Goal: Navigation & Orientation: Find specific page/section

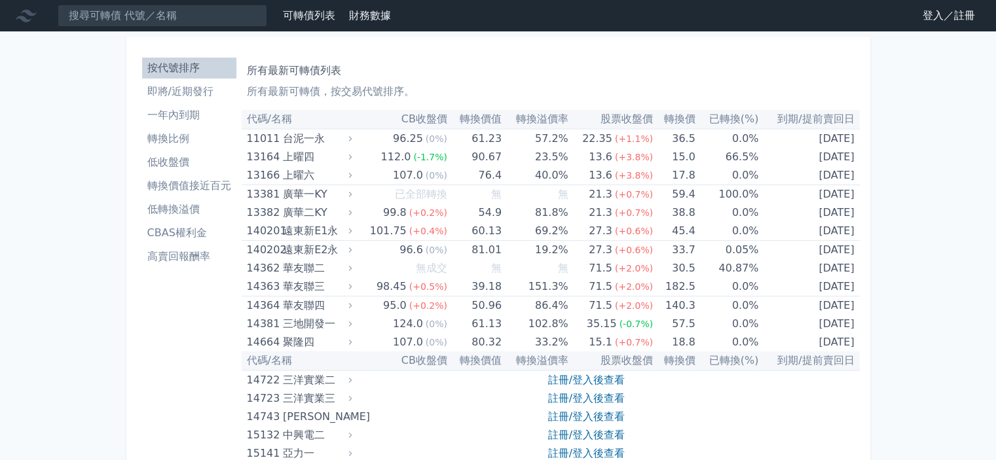
click at [961, 15] on link "登入／註冊" at bounding box center [948, 15] width 73 height 21
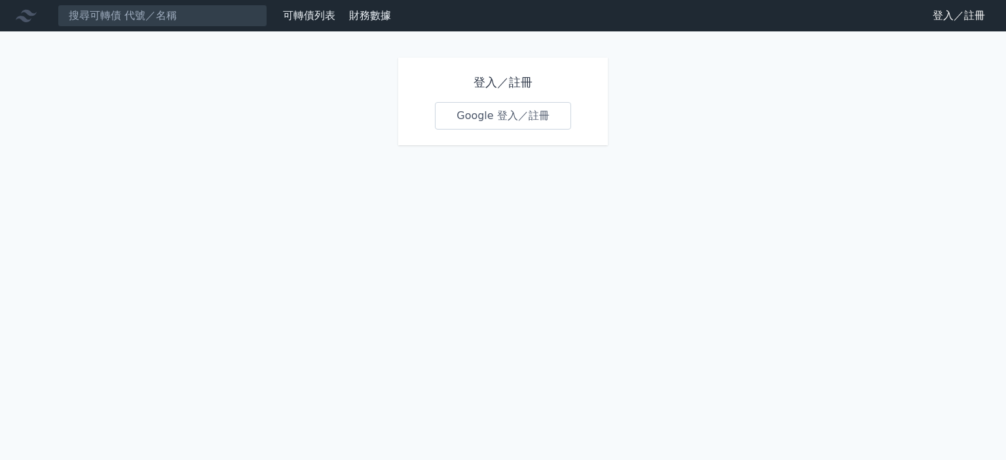
click at [555, 123] on link "Google 登入／註冊" at bounding box center [503, 116] width 136 height 28
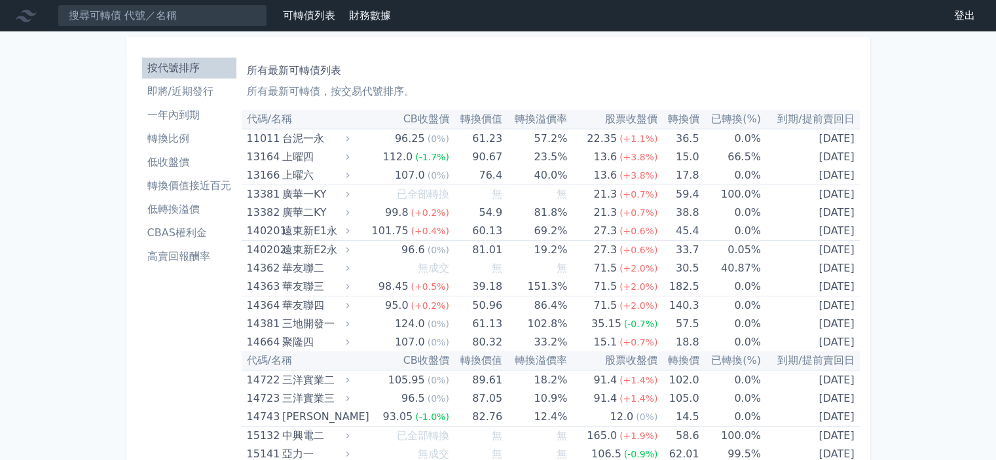
click at [204, 88] on li "即將/近期發行" at bounding box center [189, 92] width 94 height 16
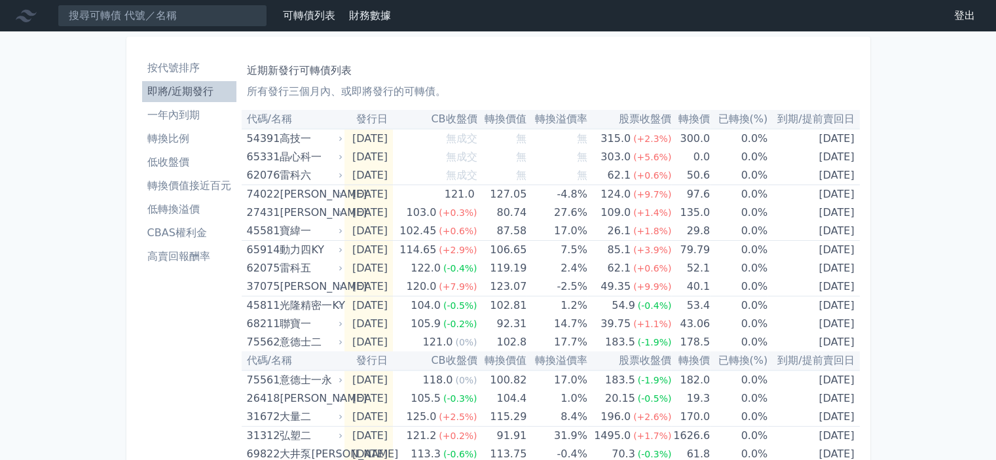
click at [198, 214] on li "低轉換溢價" at bounding box center [189, 210] width 94 height 16
